Goal: Task Accomplishment & Management: Use online tool/utility

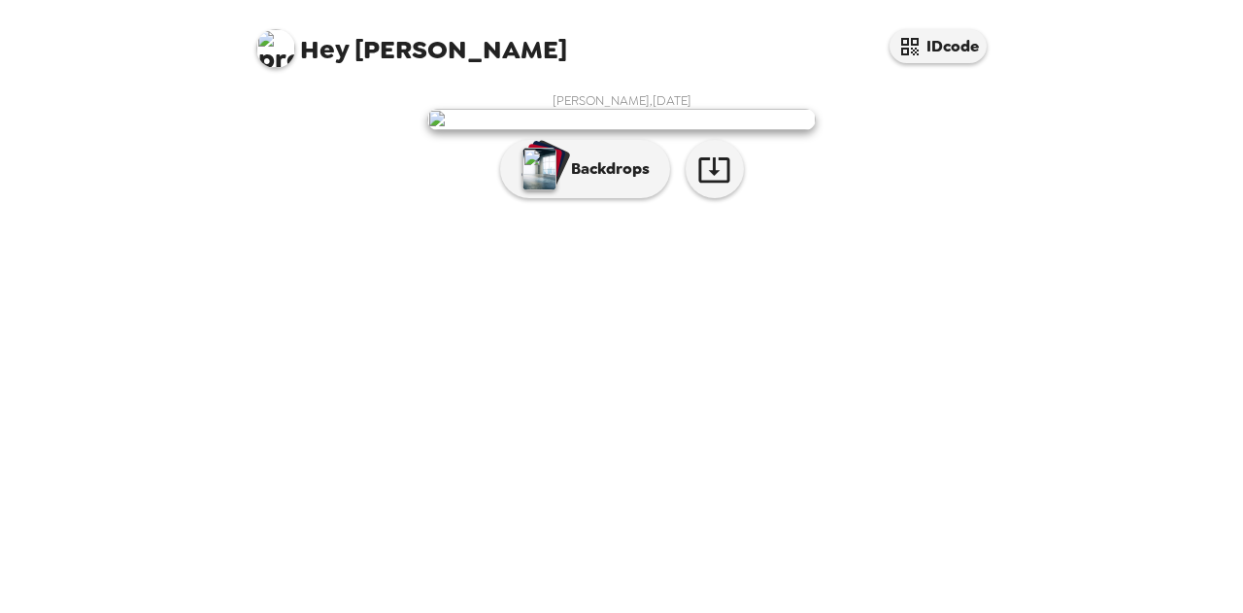
scroll to position [88, 0]
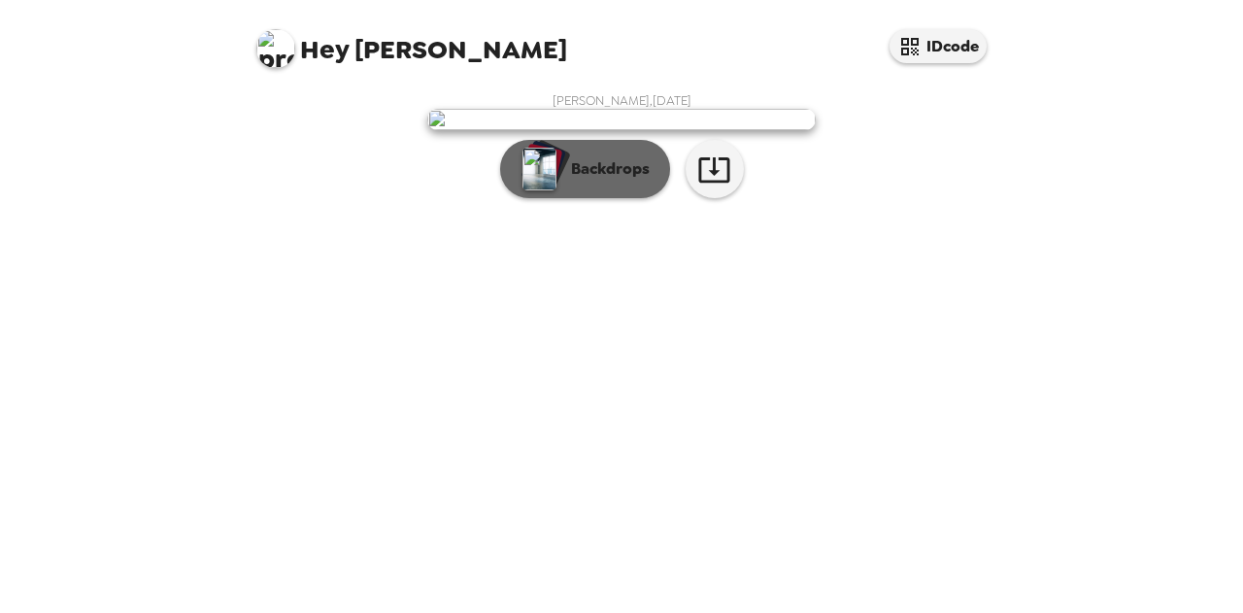
click at [532, 190] on img "button" at bounding box center [539, 169] width 34 height 43
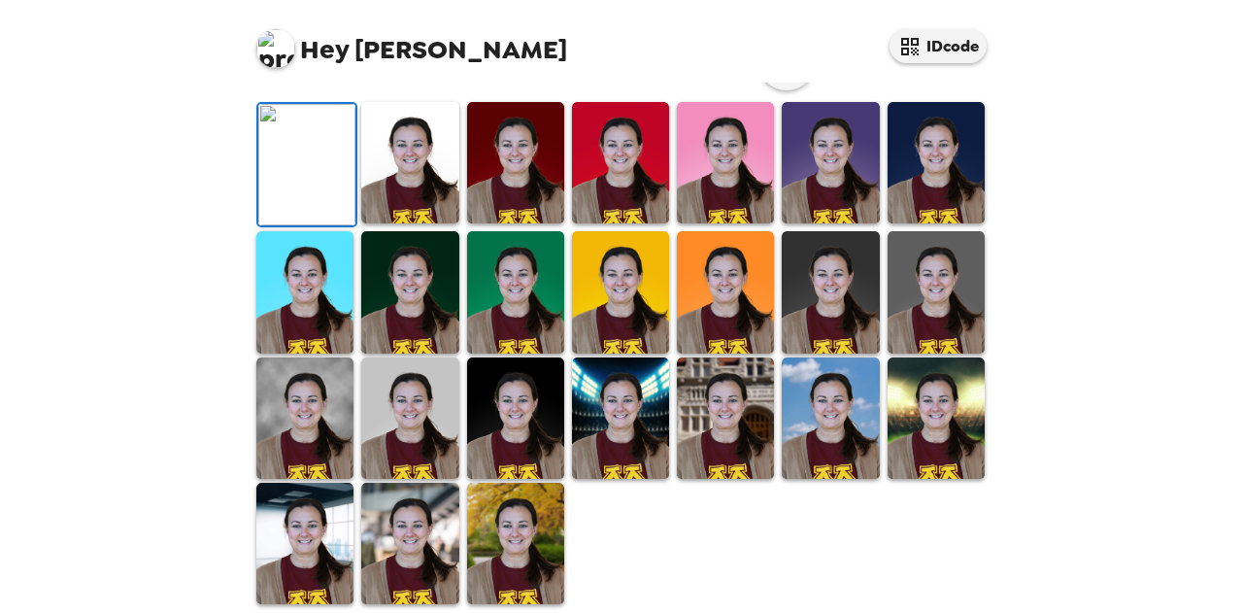
scroll to position [185, 0]
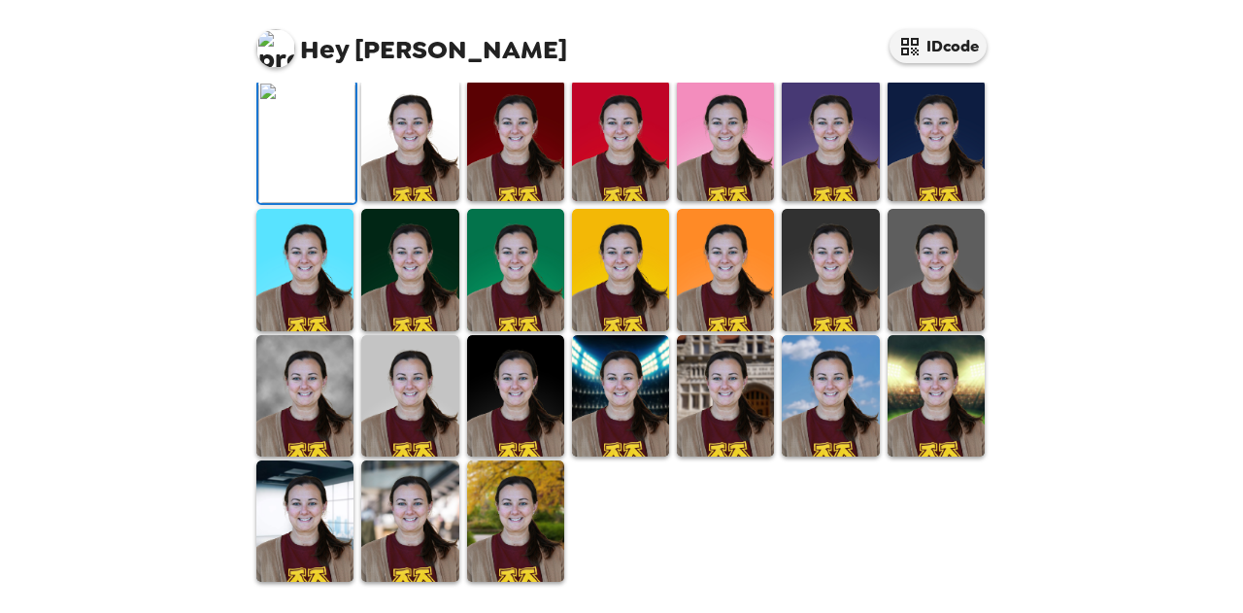
click at [524, 201] on img at bounding box center [515, 140] width 97 height 121
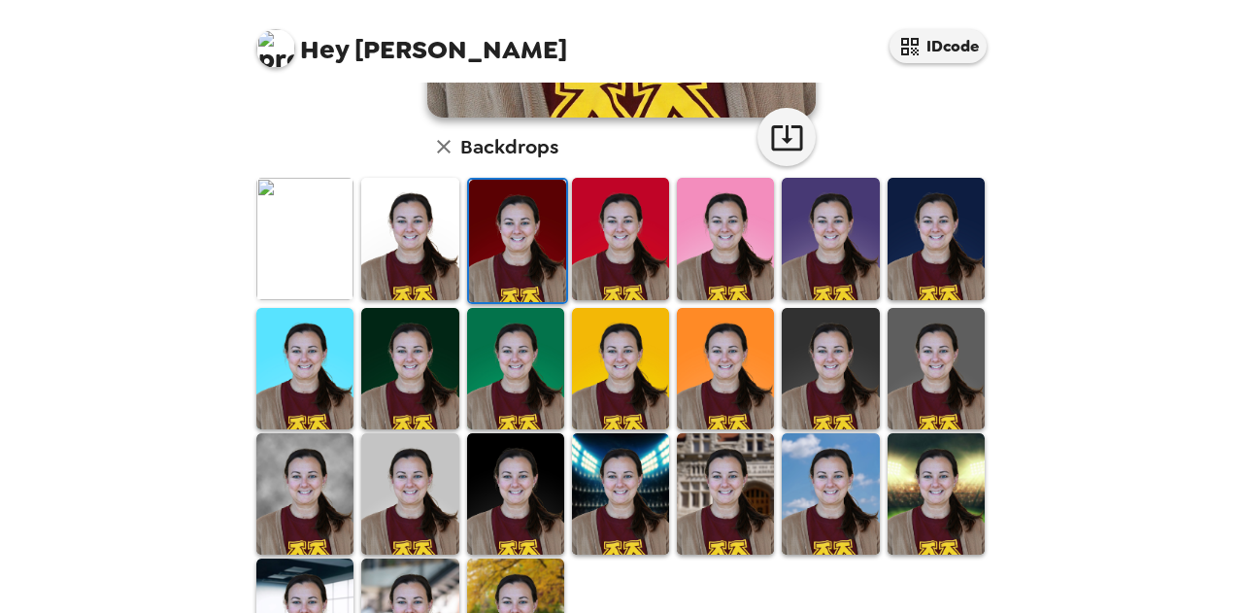
scroll to position [564, 0]
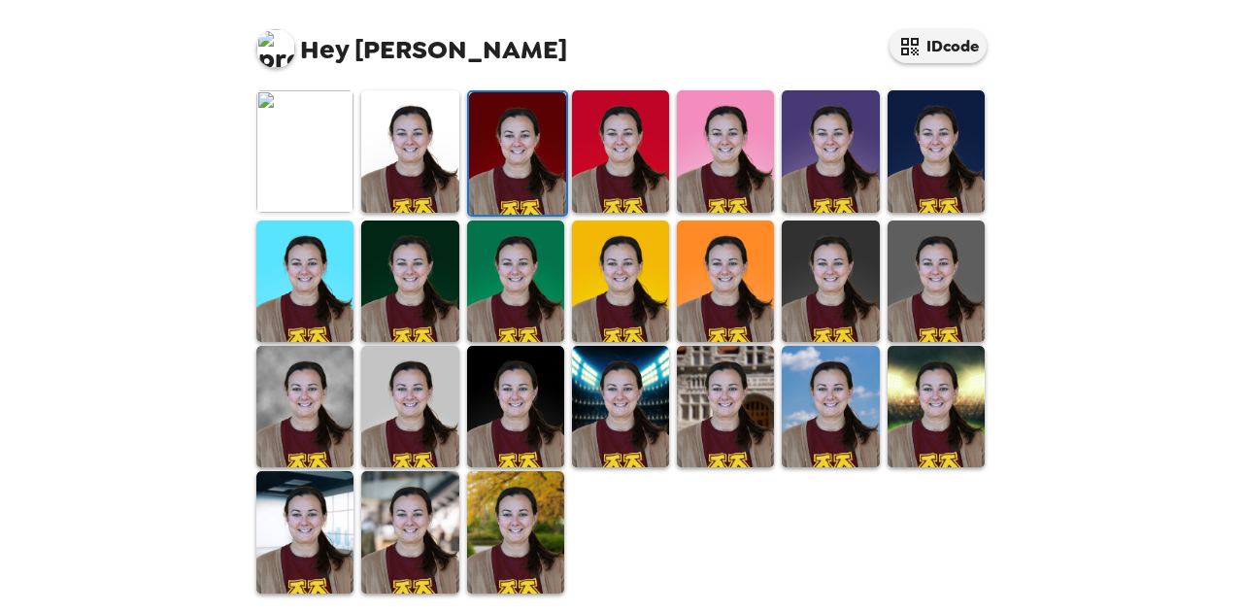
click at [545, 531] on img at bounding box center [515, 531] width 97 height 121
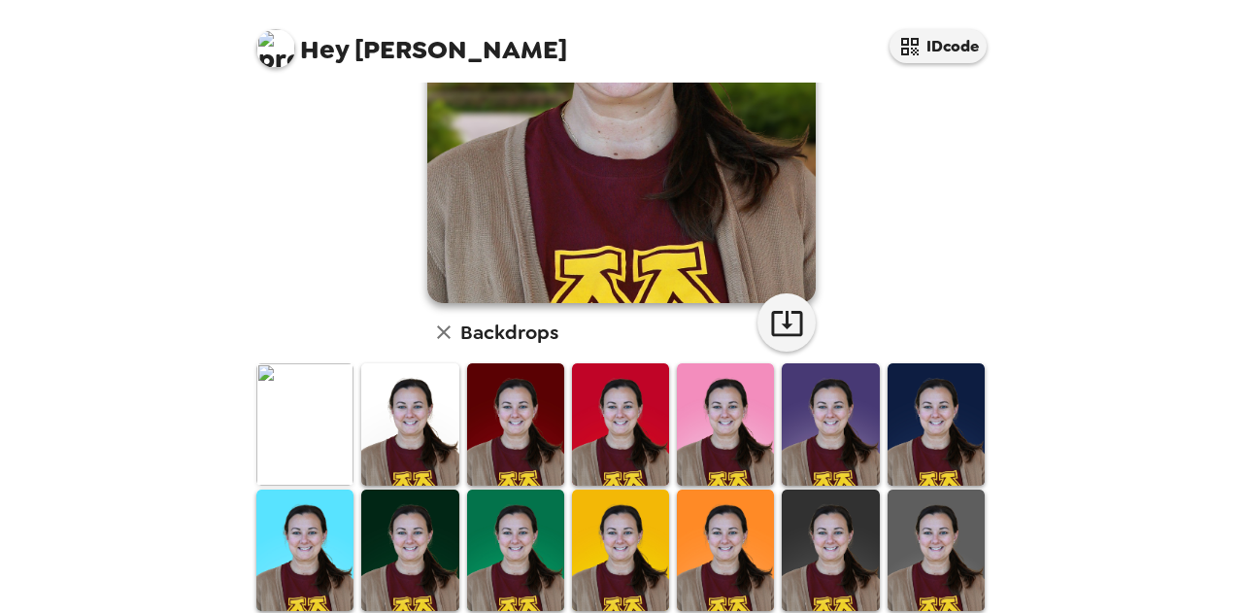
scroll to position [388, 0]
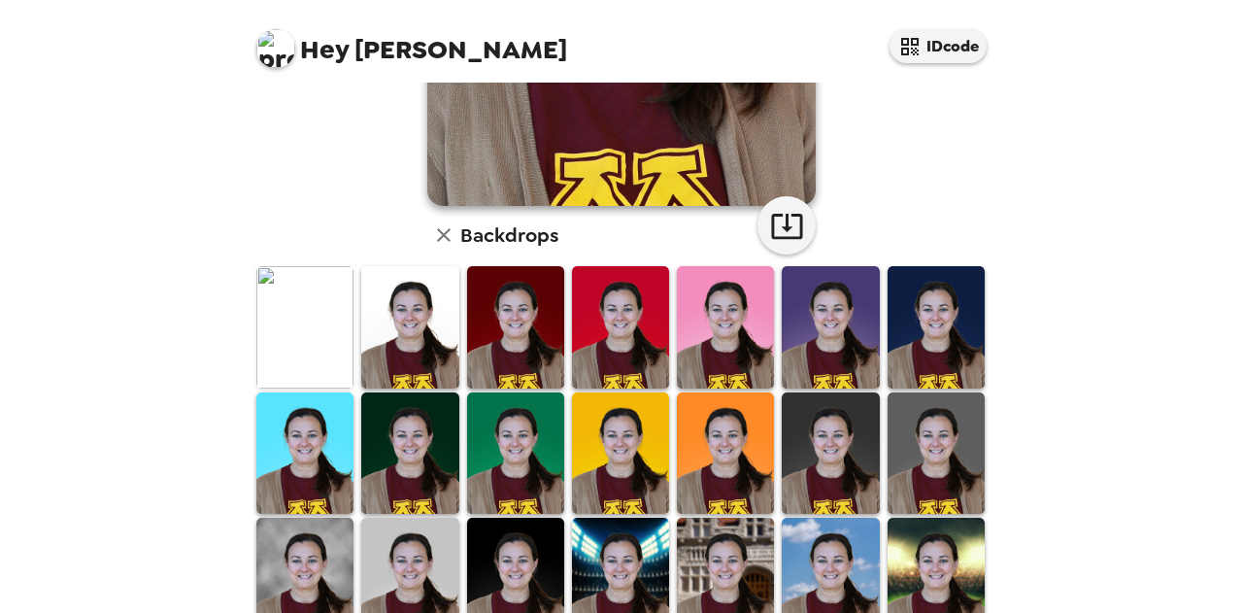
click at [842, 476] on img at bounding box center [830, 452] width 97 height 121
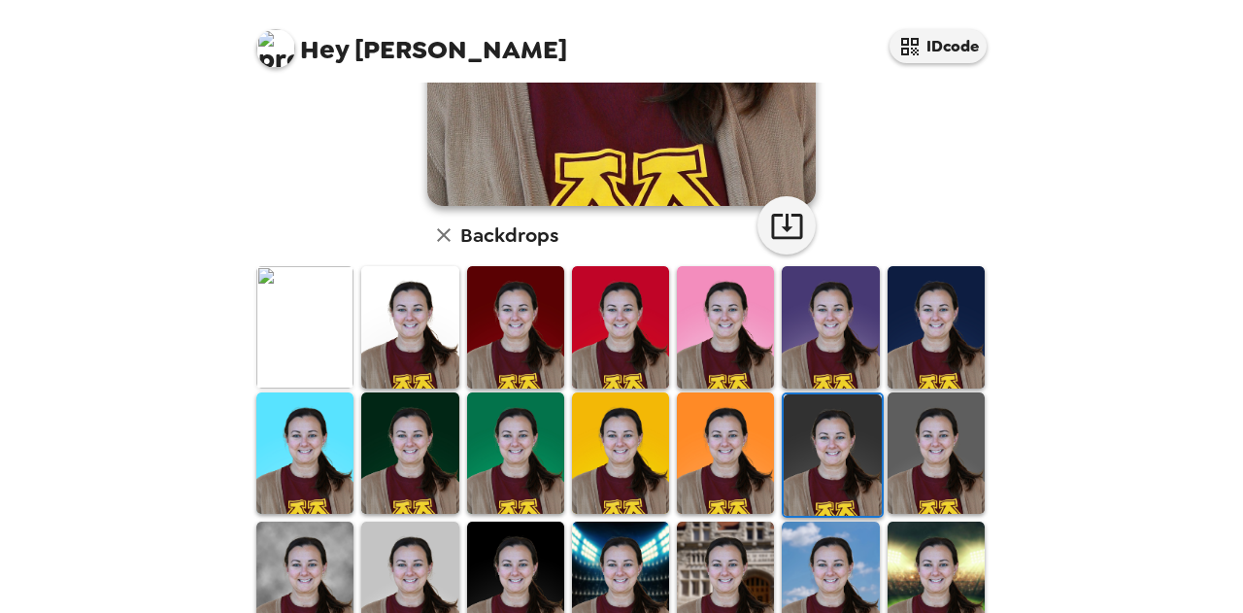
scroll to position [564, 0]
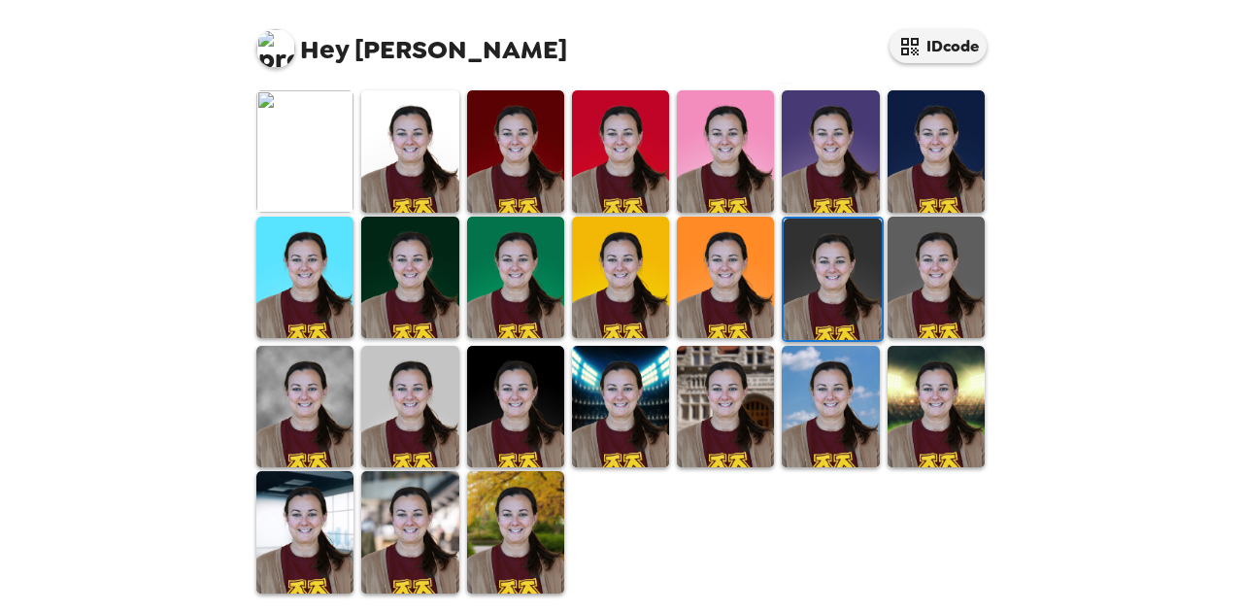
click at [490, 370] on img at bounding box center [515, 406] width 97 height 121
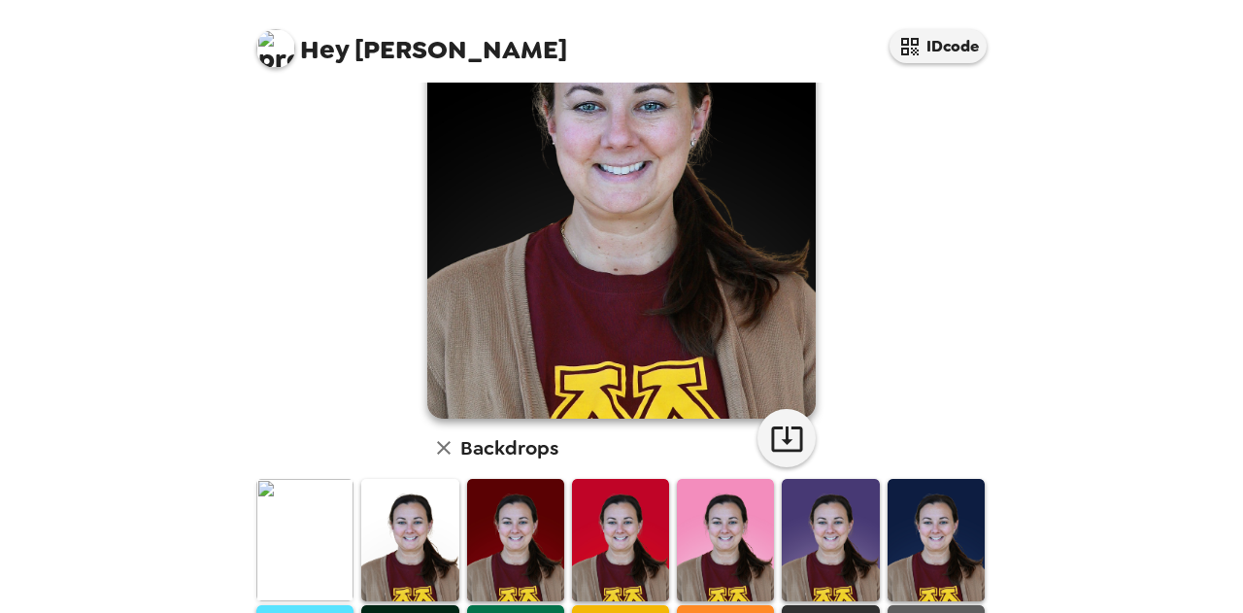
scroll to position [0, 0]
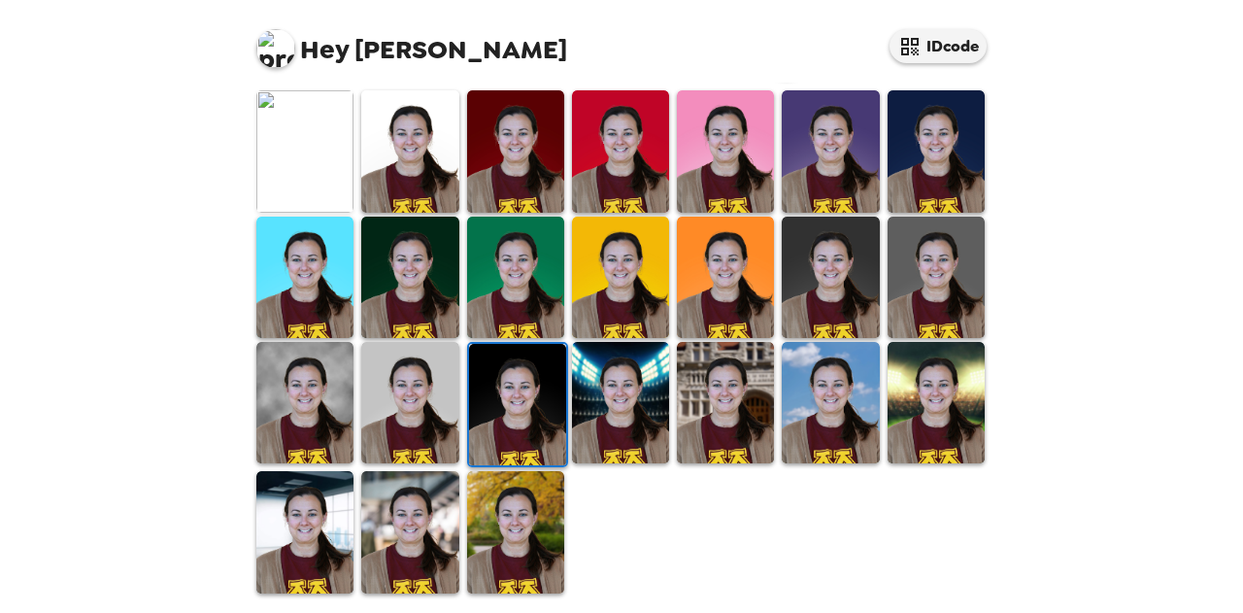
click at [329, 152] on img at bounding box center [304, 150] width 97 height 121
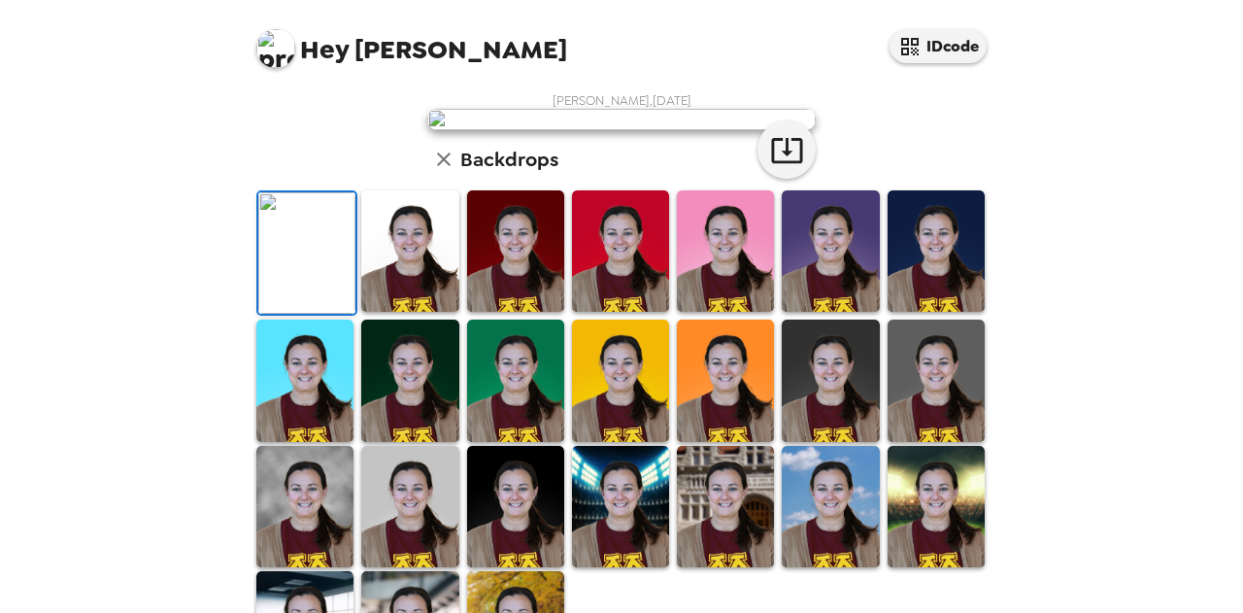
scroll to position [291, 0]
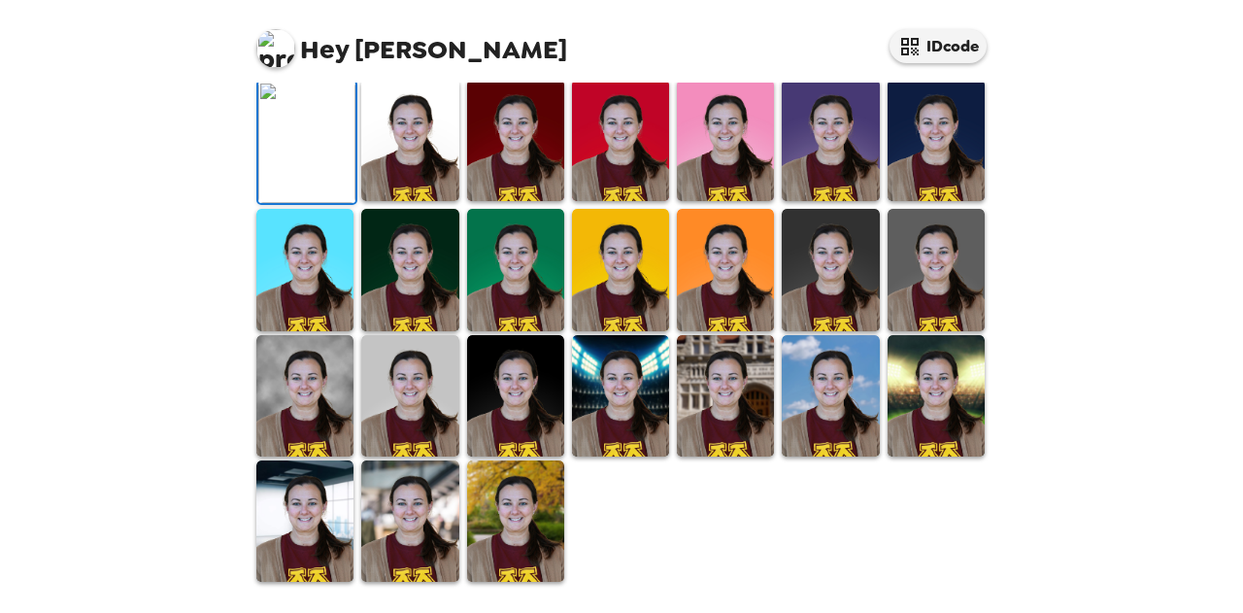
click at [438, 55] on icon "button" at bounding box center [444, 49] width 14 height 14
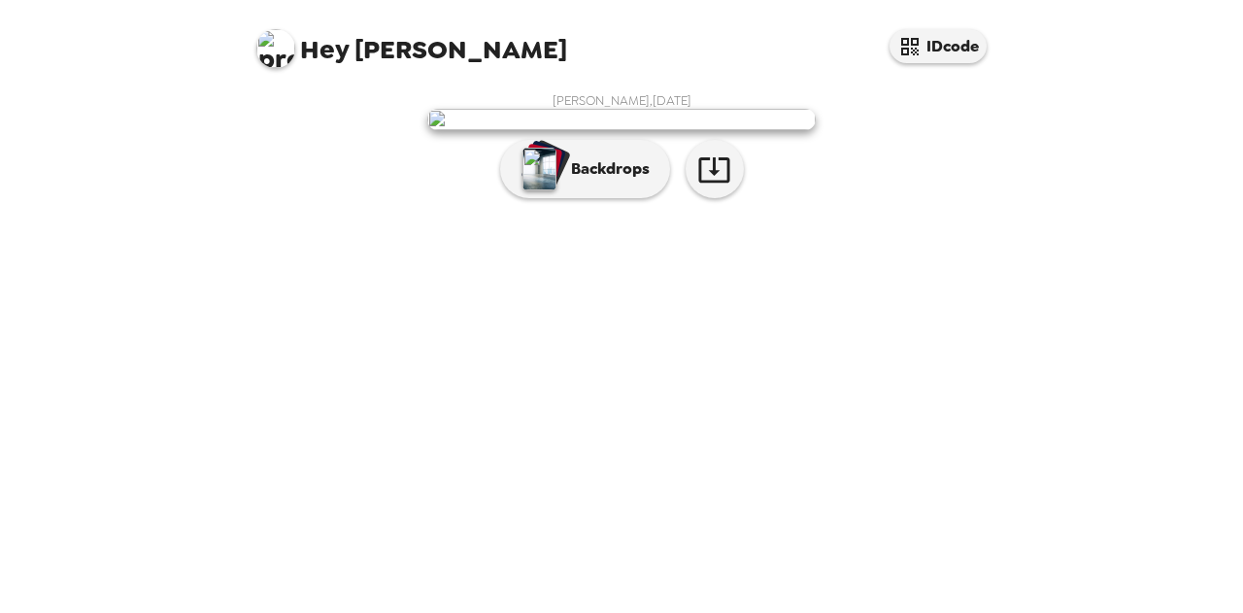
scroll to position [88, 0]
click at [631, 130] on img at bounding box center [621, 119] width 388 height 21
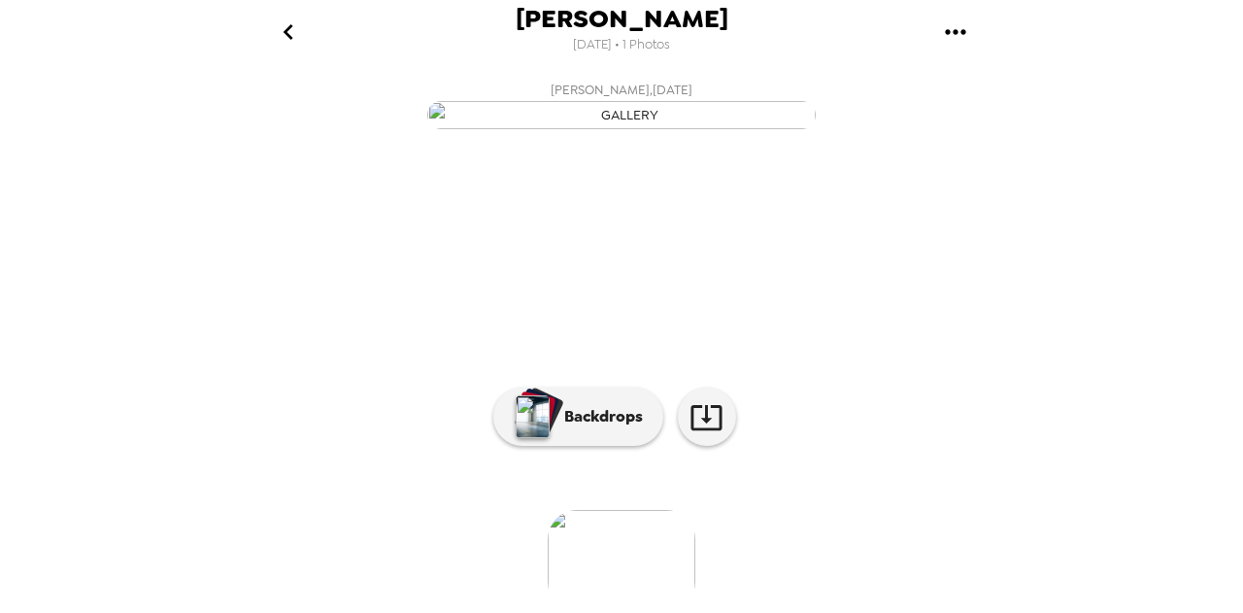
scroll to position [227, 0]
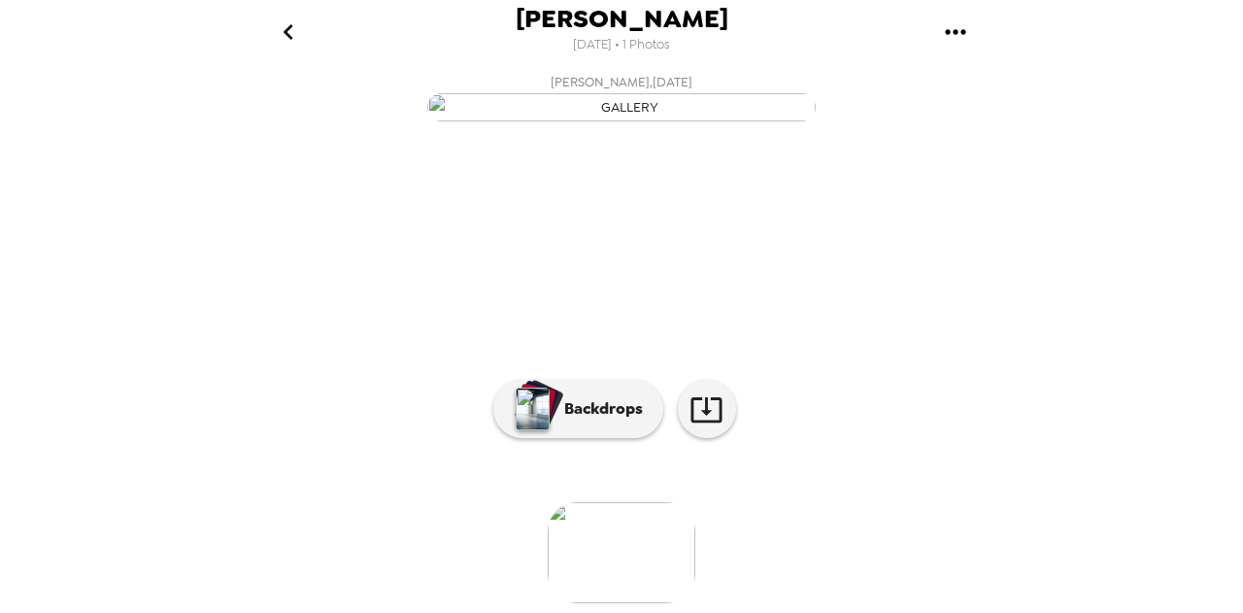
click at [612, 121] on img "button" at bounding box center [621, 107] width 388 height 28
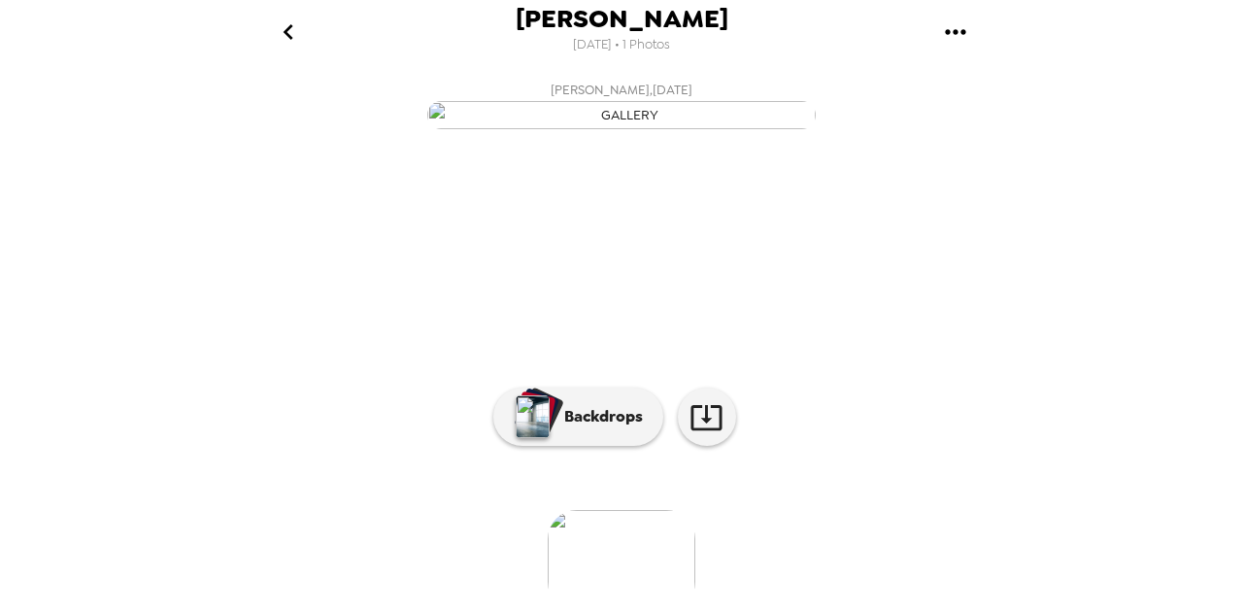
click at [974, 38] on button "gallery menu" at bounding box center [954, 31] width 63 height 63
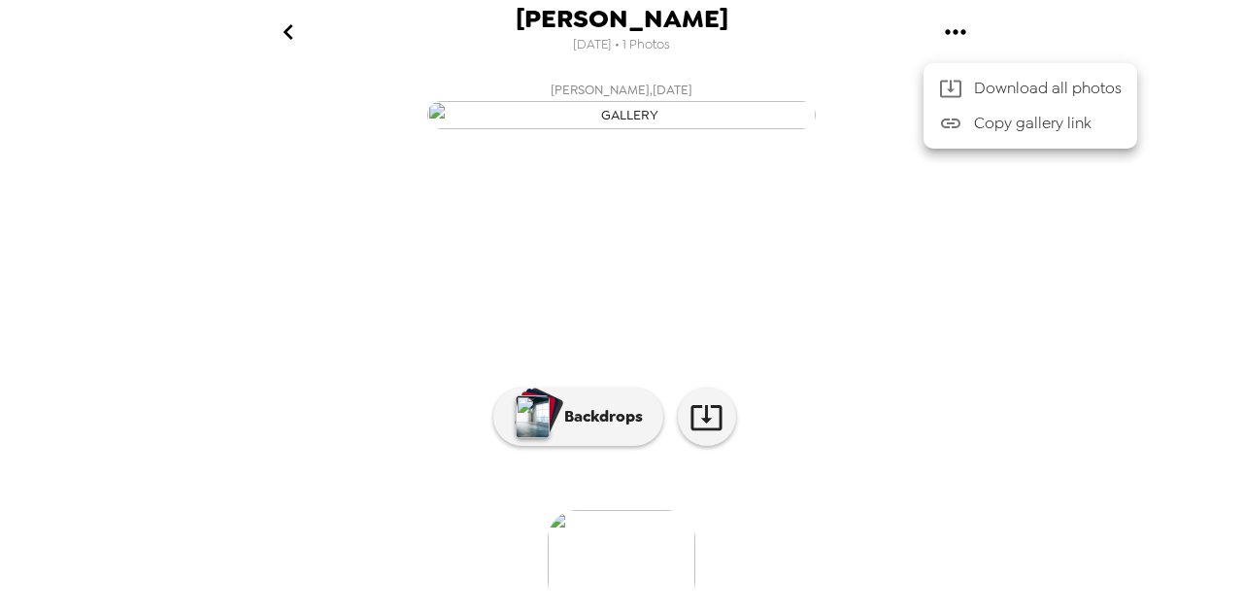
click at [934, 234] on div at bounding box center [621, 306] width 1243 height 613
